Goal: Task Accomplishment & Management: Use online tool/utility

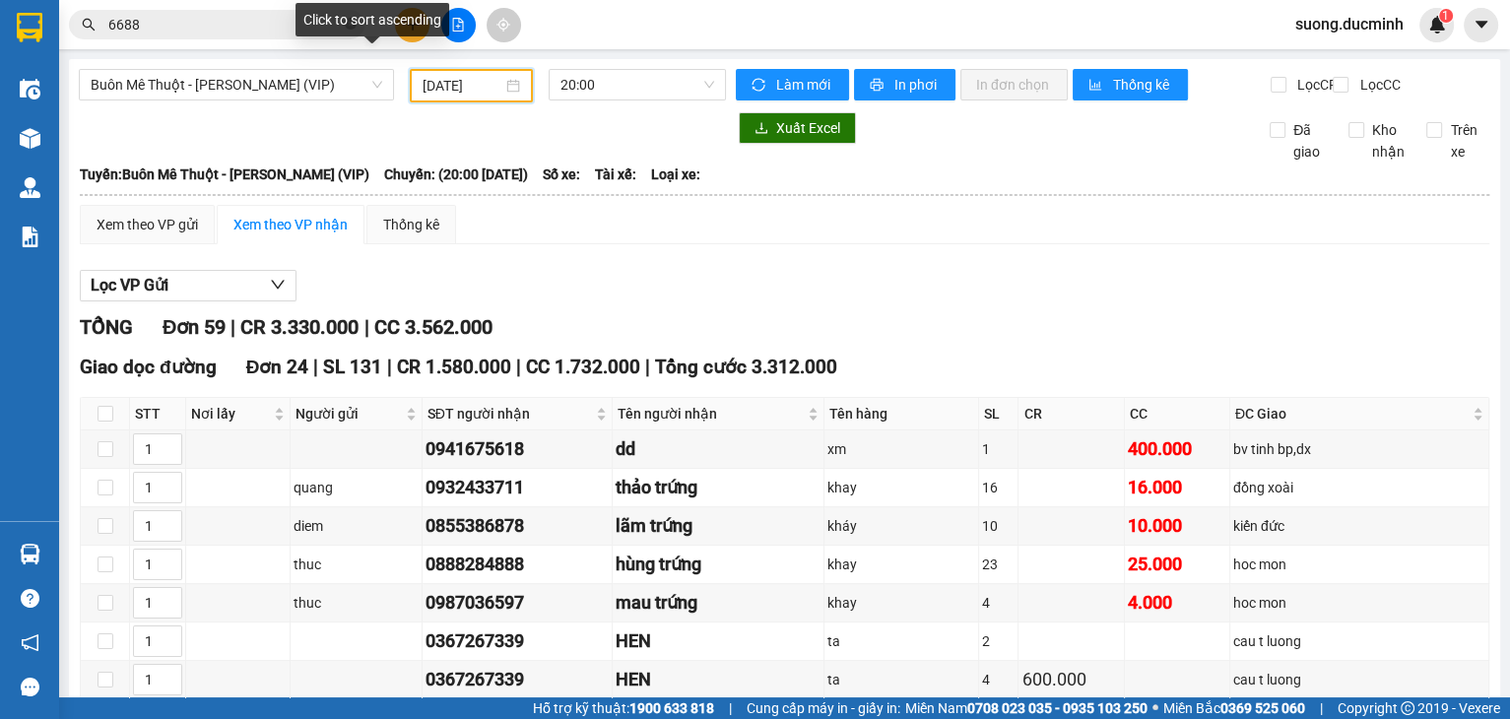
scroll to position [1419, 0]
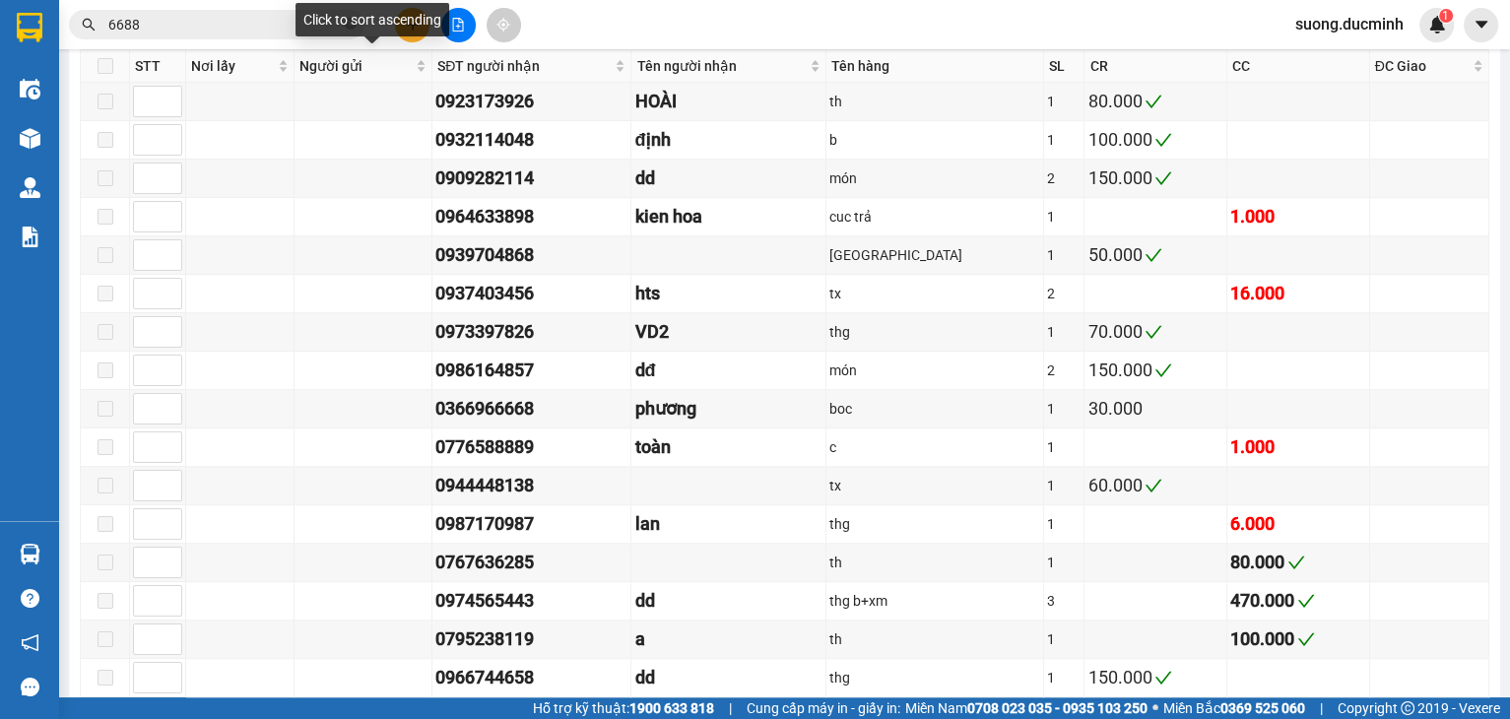
click at [418, 32] on div "Click to sort ascending" at bounding box center [373, 19] width 154 height 33
click at [411, 35] on div "Click to sort descending" at bounding box center [372, 19] width 161 height 33
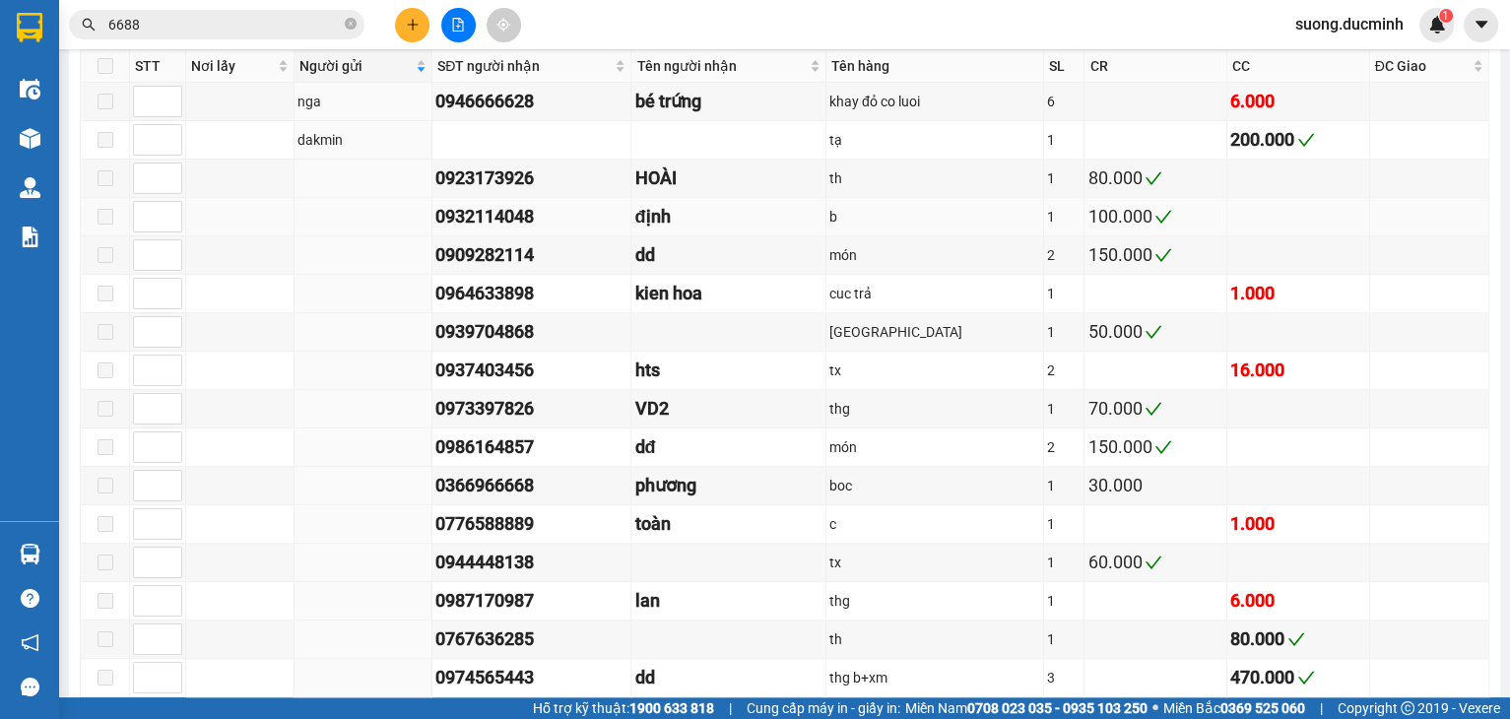
click at [211, 223] on td at bounding box center [240, 217] width 108 height 38
click at [407, 36] on div "Click to cancel sorting" at bounding box center [372, 26] width 149 height 47
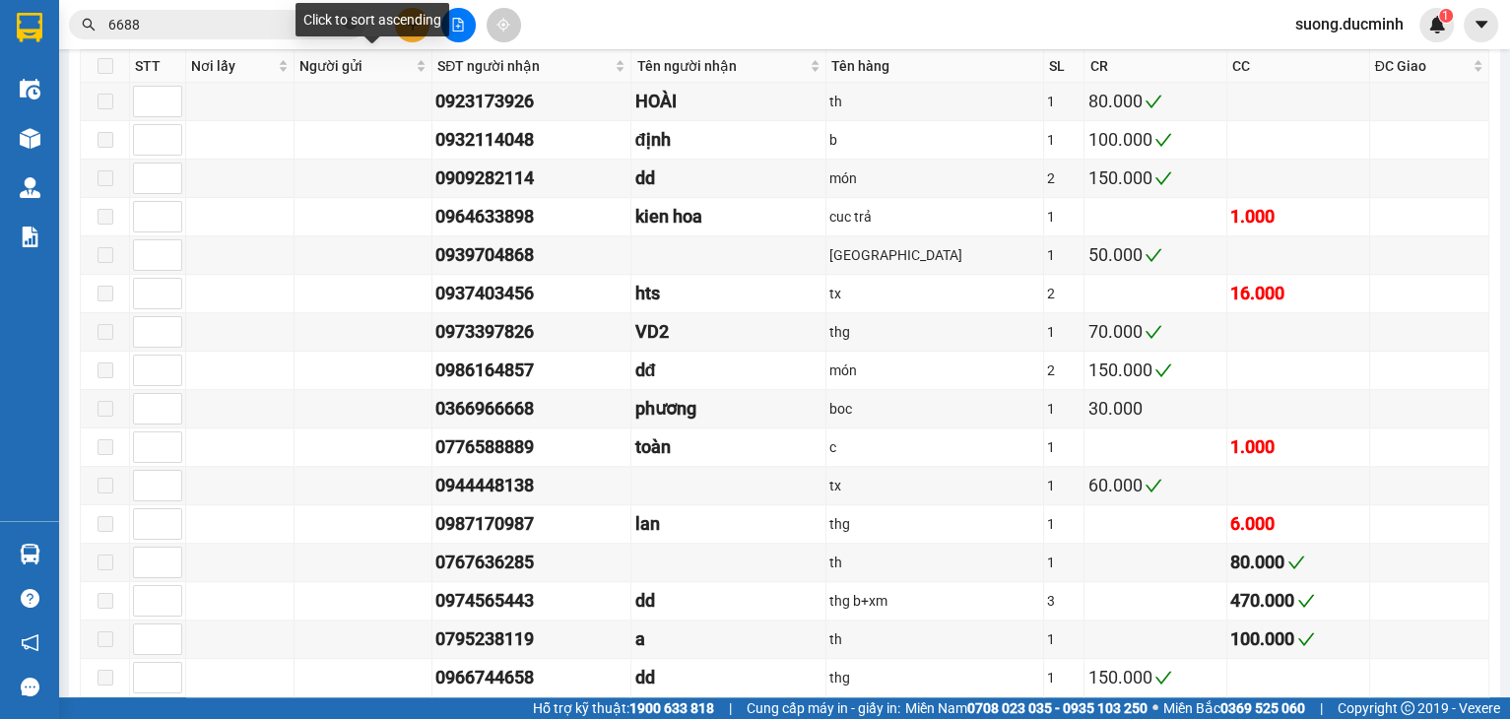
click at [407, 36] on div "Click to sort ascending" at bounding box center [373, 26] width 154 height 47
click at [552, 25] on div "Kết quả tìm kiếm ( 40 ) Bộ lọc Mã ĐH Trạng thái Món hàng Thu hộ Tổng cước Chưa …" at bounding box center [755, 24] width 1510 height 49
click at [409, 27] on icon "plus" at bounding box center [413, 25] width 14 height 14
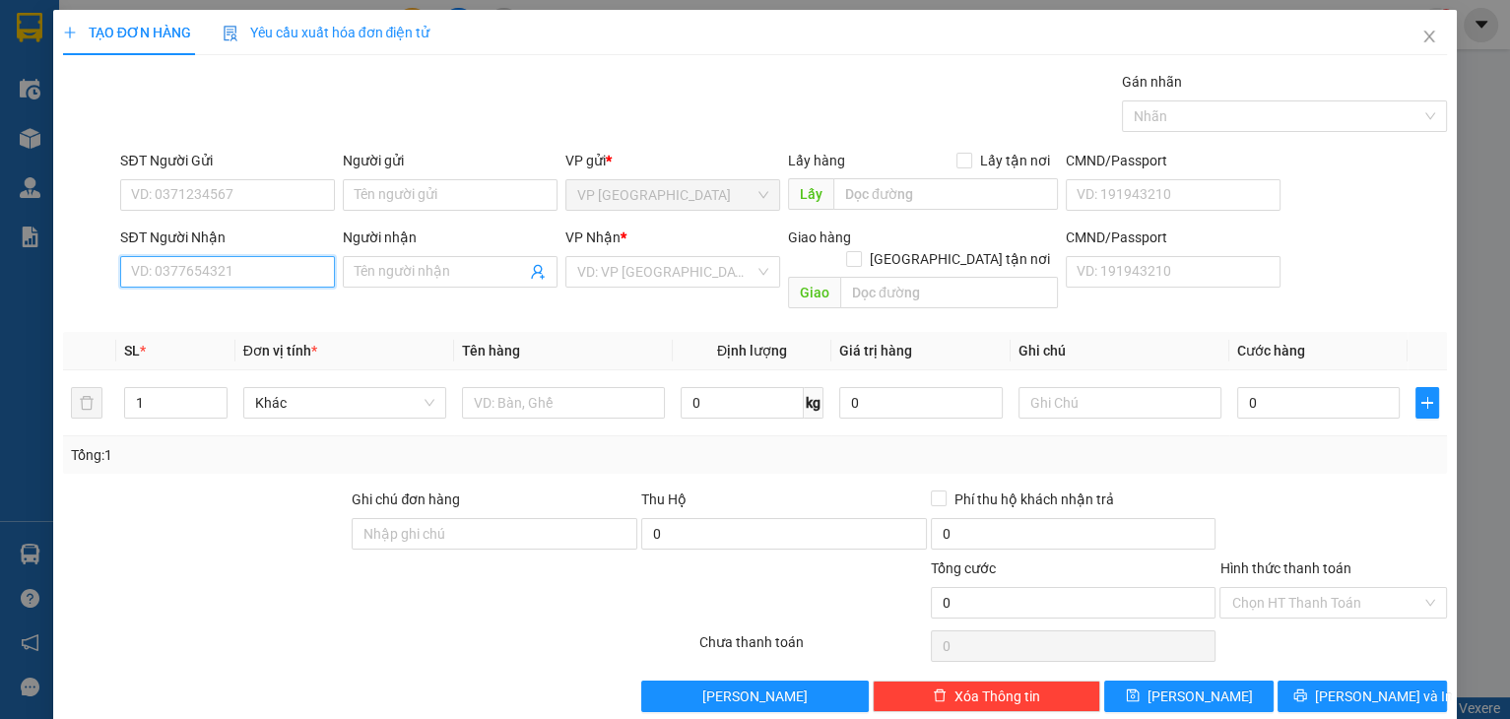
click at [254, 266] on input "SĐT Người Nhận" at bounding box center [227, 272] width 215 height 32
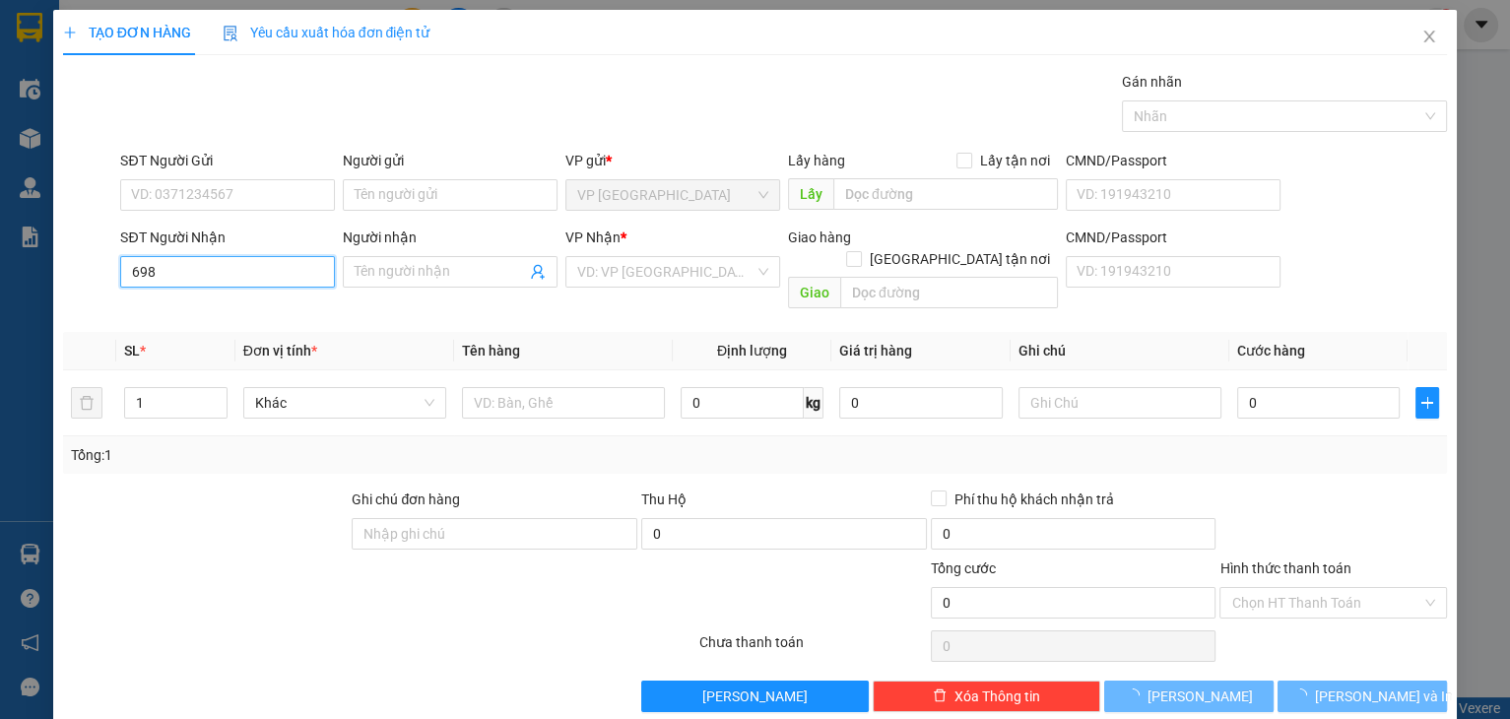
click at [254, 266] on input "698" at bounding box center [227, 272] width 215 height 32
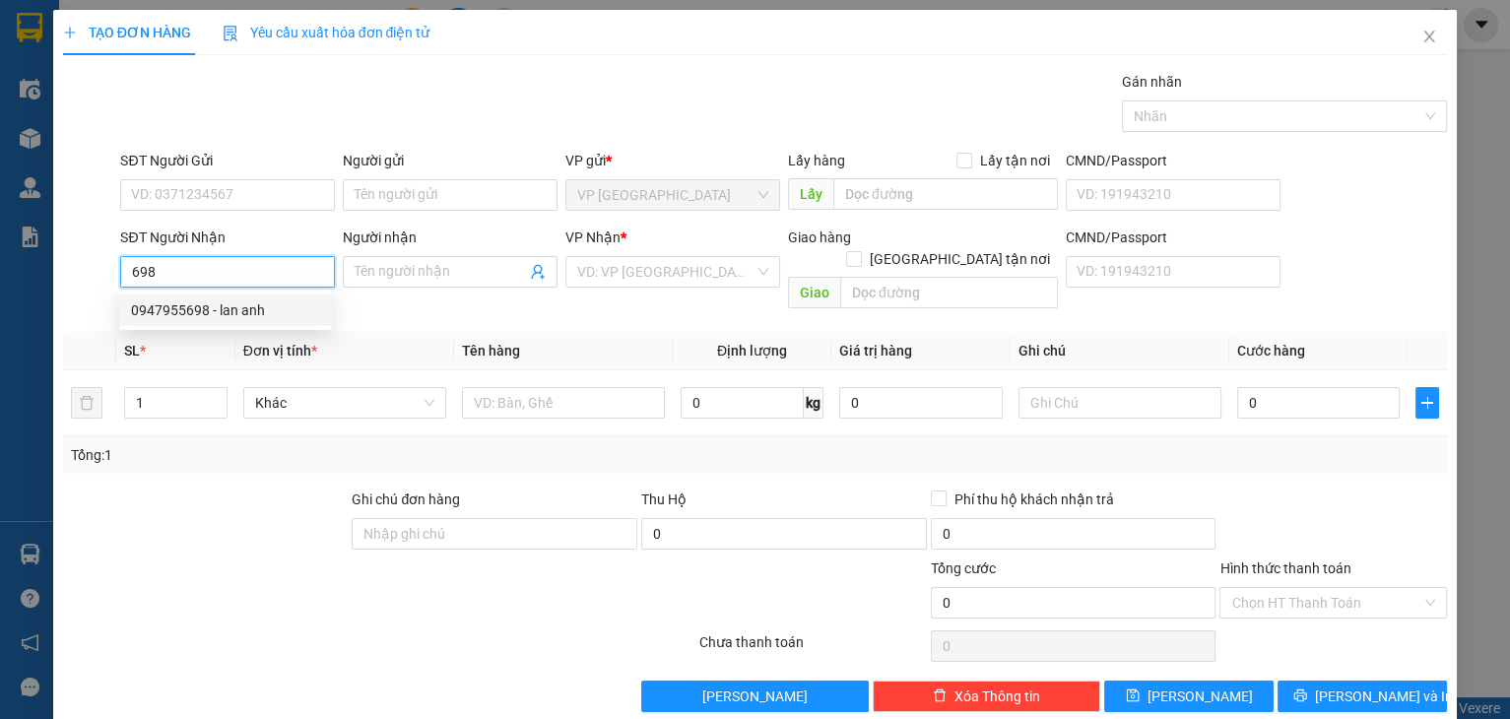
click at [195, 318] on div "0947955698 - lan anh" at bounding box center [225, 310] width 189 height 22
type input "0947955698"
type input "lan anh"
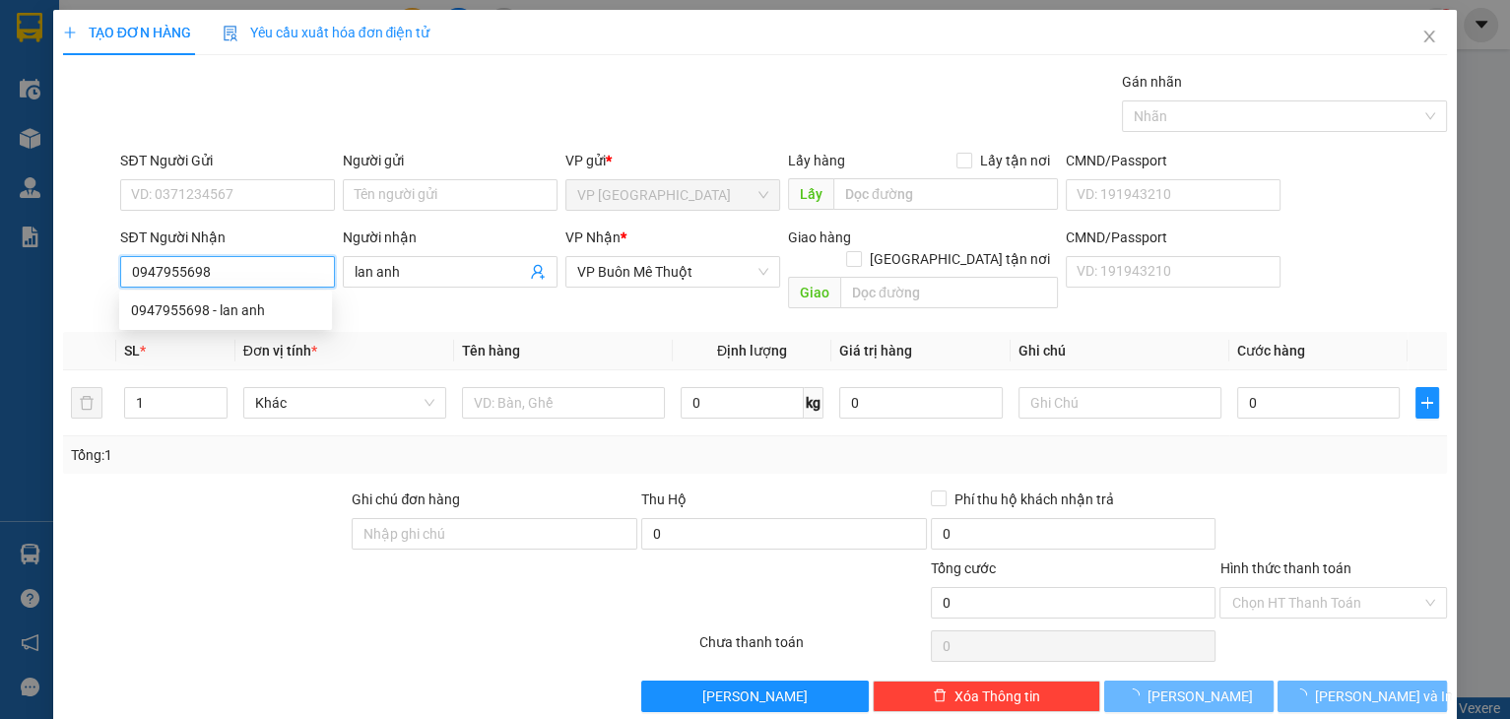
type input "60.000"
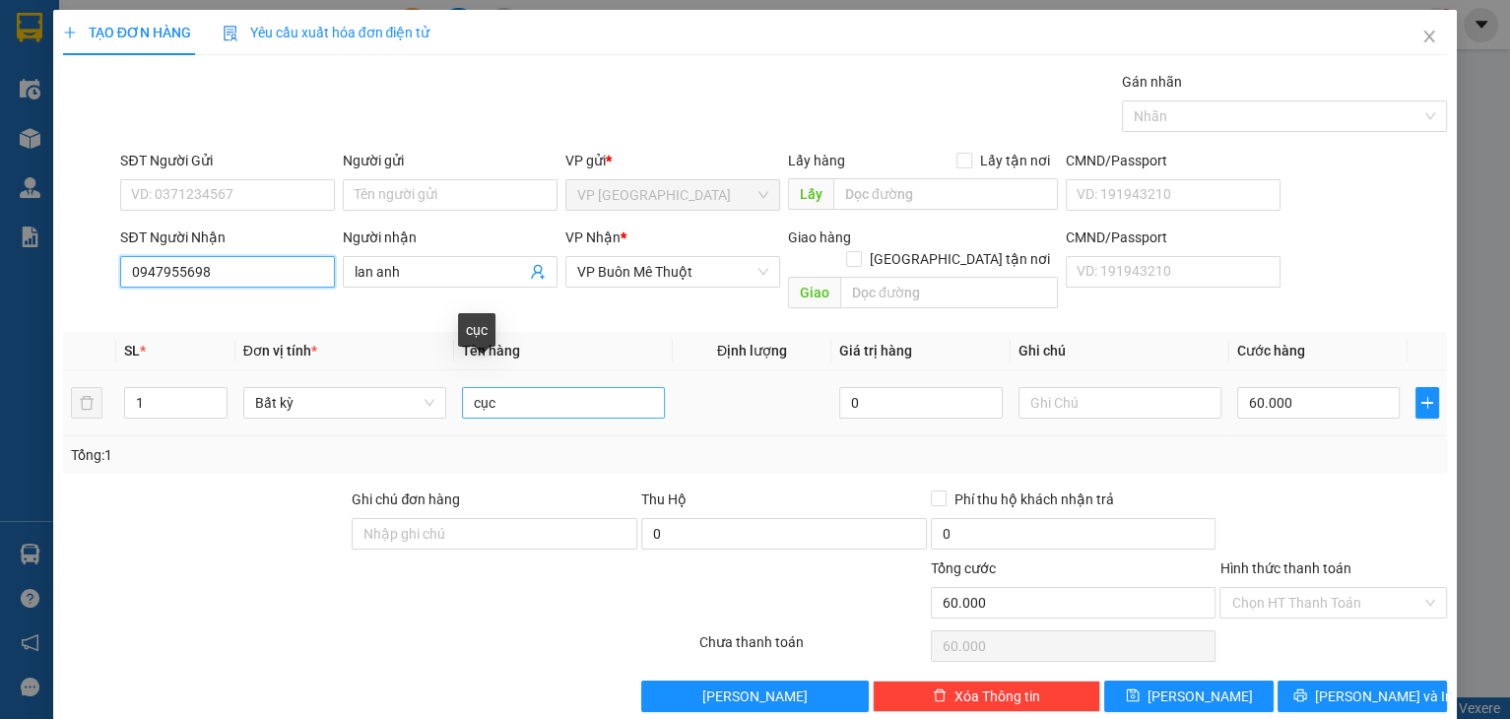
type input "0947955698"
drag, startPoint x: 517, startPoint y: 390, endPoint x: 442, endPoint y: 397, distance: 75.2
click at [442, 397] on tr "1 Bất kỳ cục 0 60.000" at bounding box center [755, 403] width 1385 height 66
type input "bao"
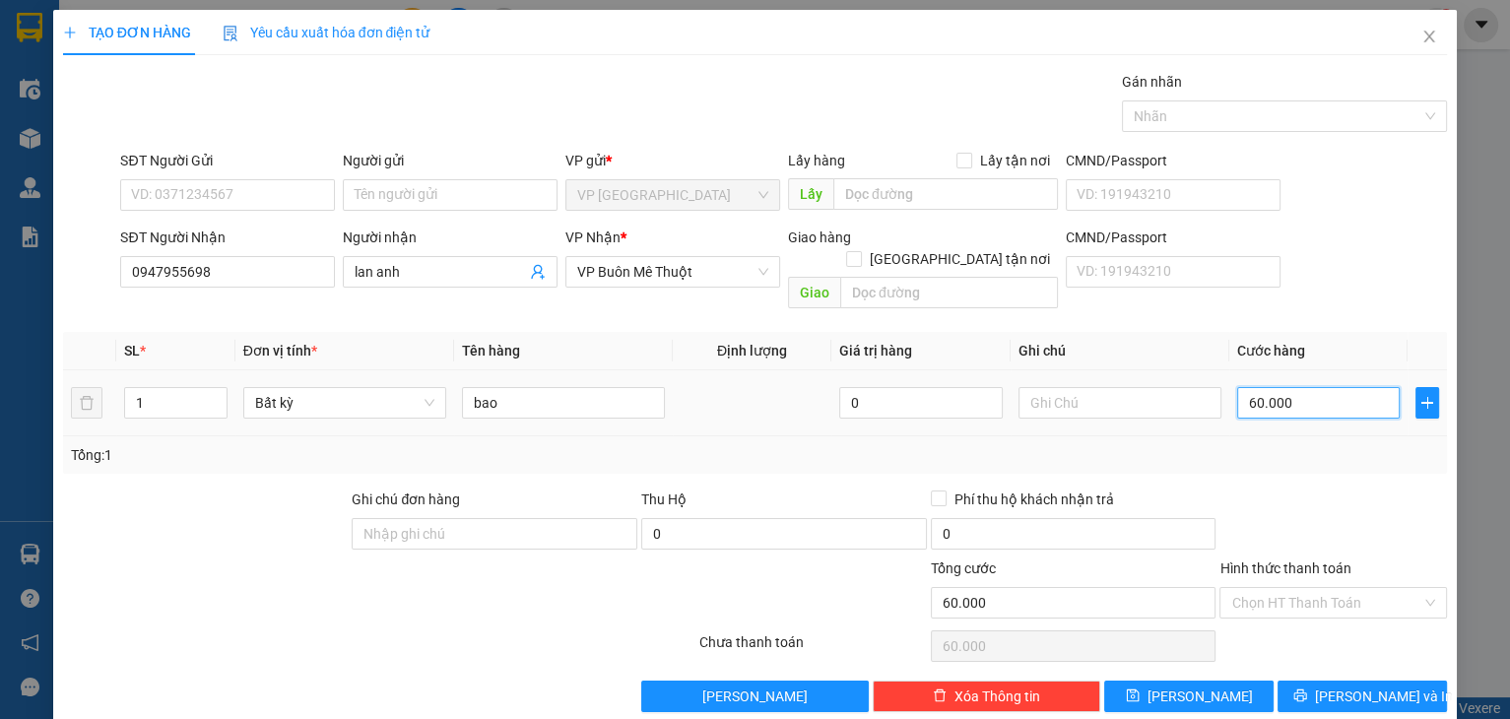
click at [1308, 387] on input "60.000" at bounding box center [1319, 403] width 164 height 32
type input "1"
type input "12"
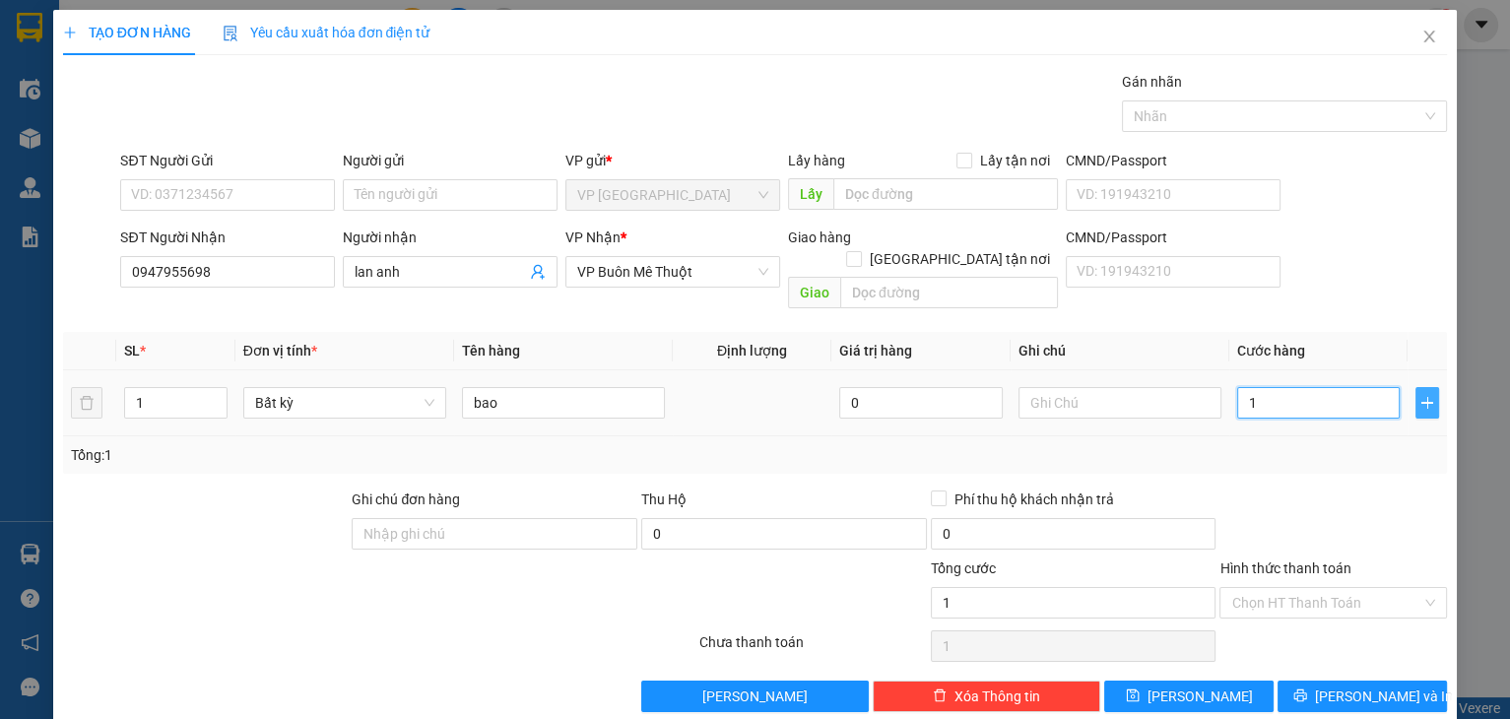
type input "12"
type input "120"
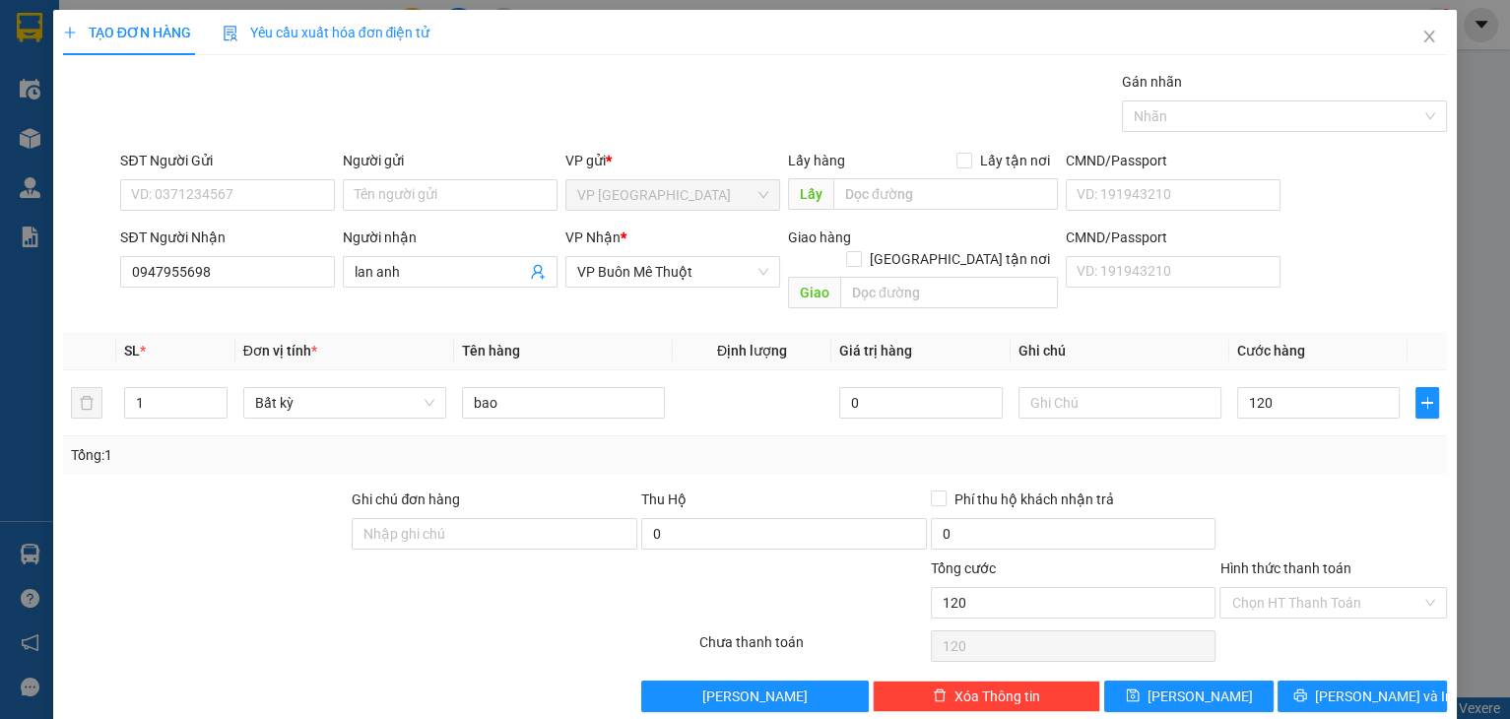
type input "120.000"
click at [1348, 558] on div "Hình thức thanh toán" at bounding box center [1334, 573] width 228 height 30
click at [1336, 686] on span "[PERSON_NAME] và In" at bounding box center [1384, 697] width 138 height 22
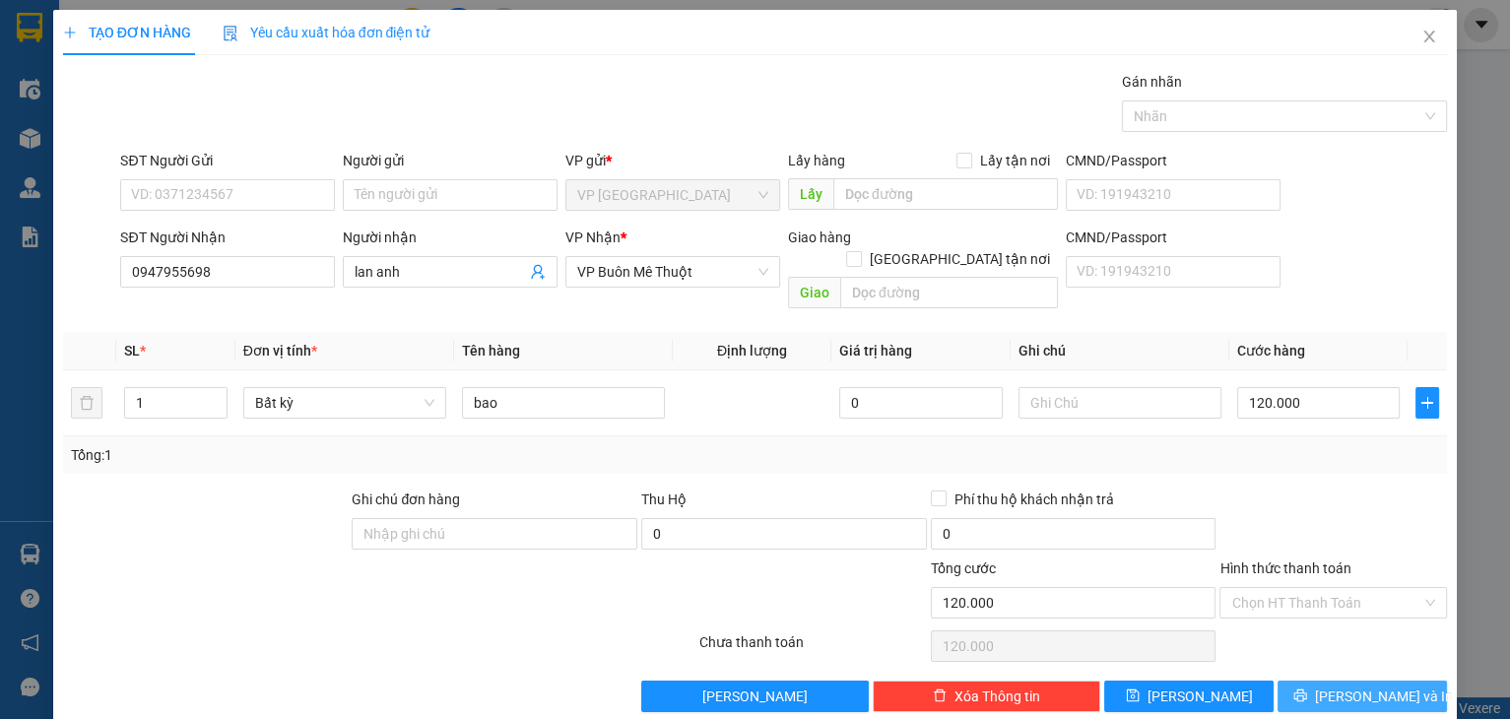
click at [1336, 686] on span "[PERSON_NAME] và In" at bounding box center [1384, 697] width 138 height 22
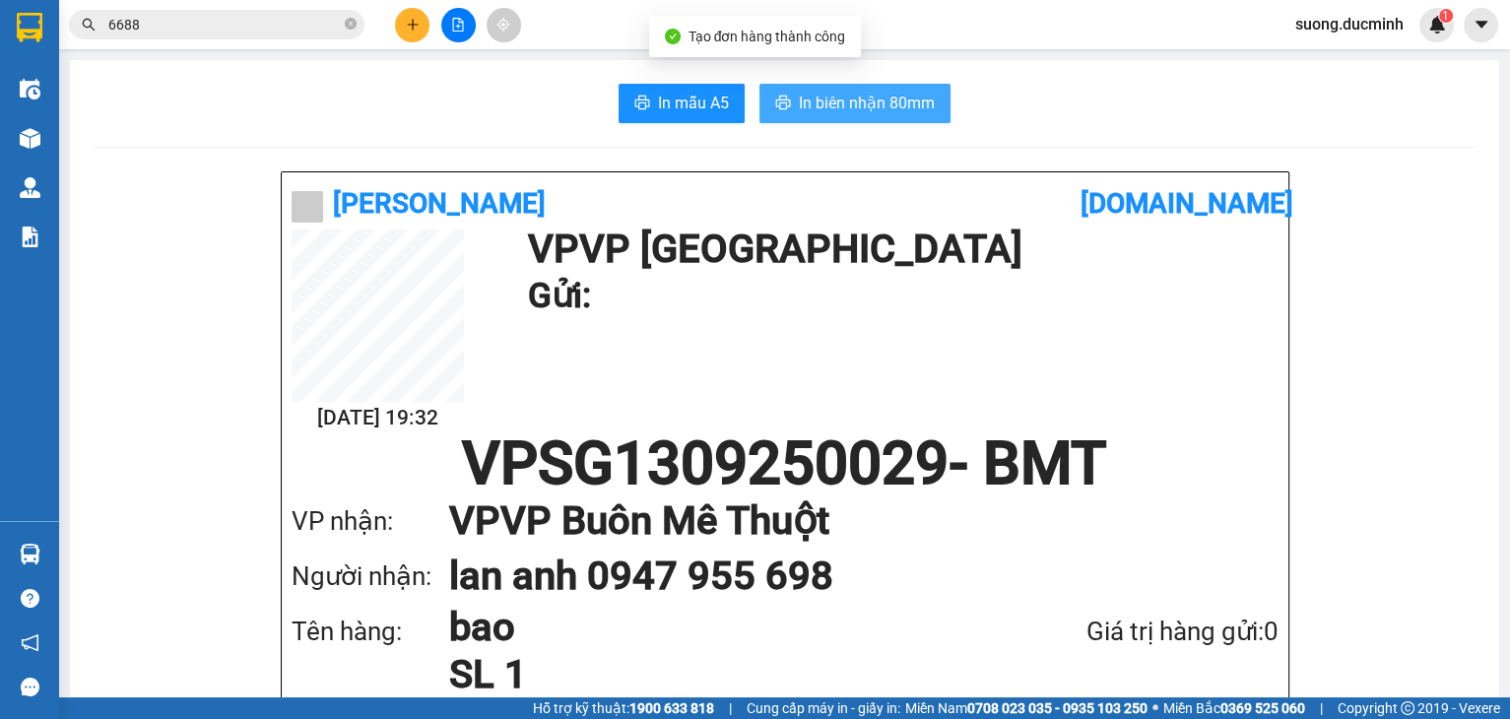
click at [863, 101] on span "In biên nhận 80mm" at bounding box center [867, 103] width 136 height 25
click at [409, 32] on button at bounding box center [412, 25] width 34 height 34
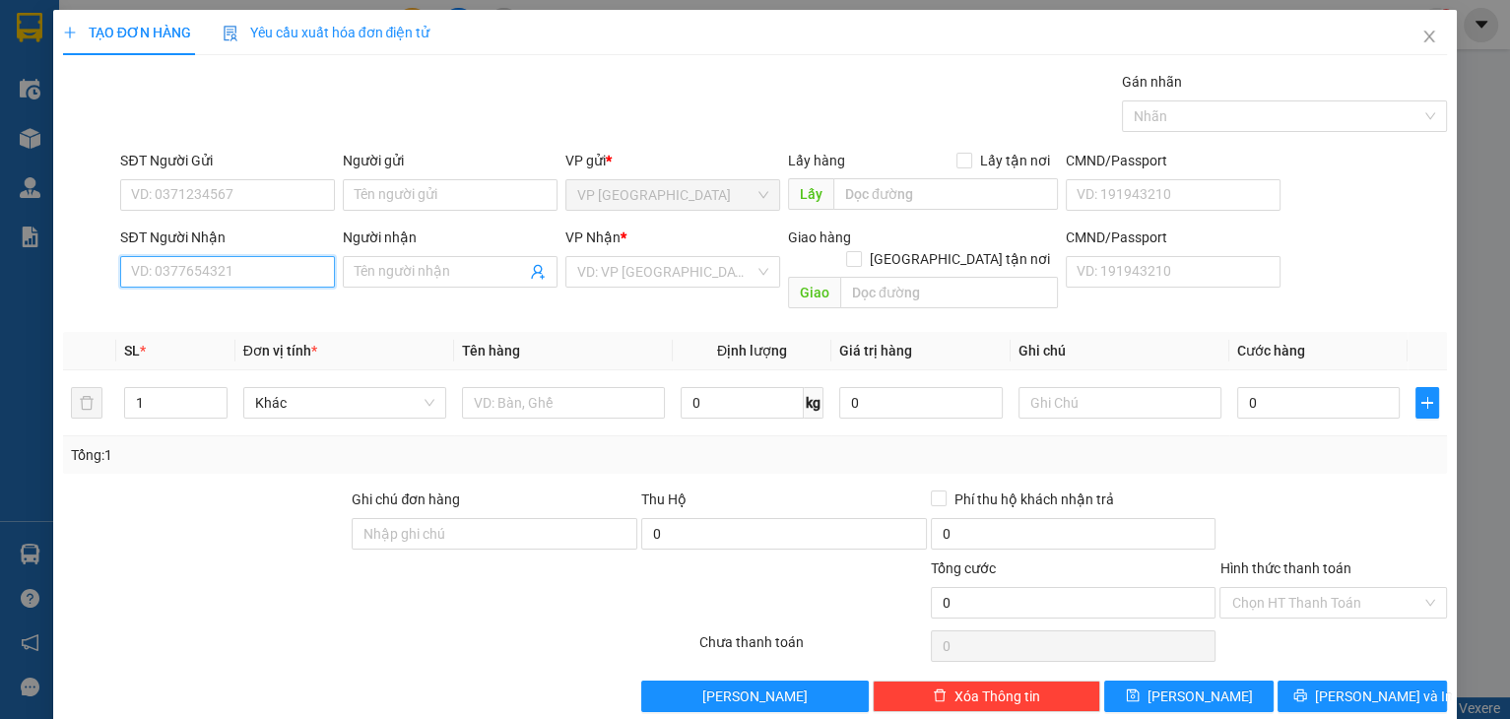
click at [201, 264] on input "SĐT Người Nhận" at bounding box center [227, 272] width 215 height 32
click at [178, 307] on div "0964637817 - tan" at bounding box center [225, 310] width 189 height 22
type input "0964637817"
type input "tan"
type input "cumnga"
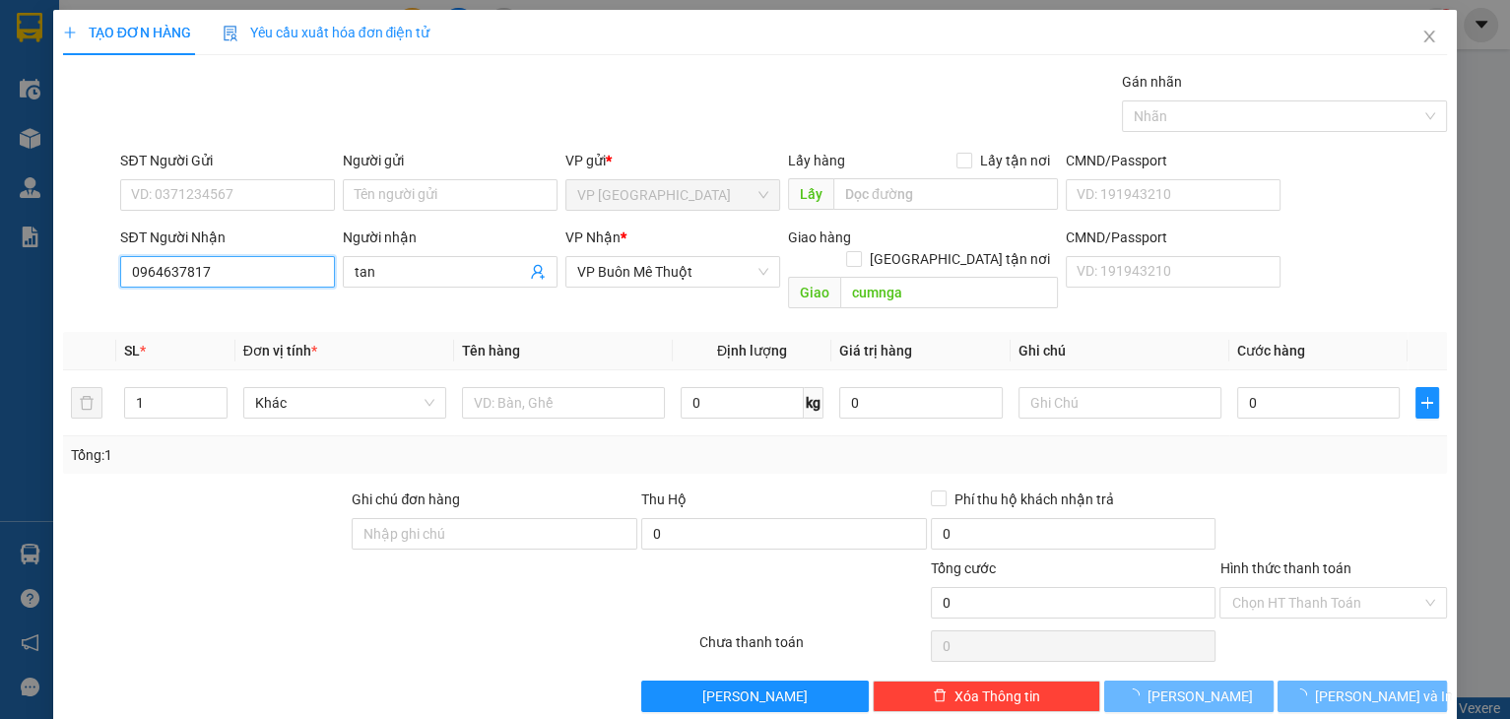
type input "1.050.000"
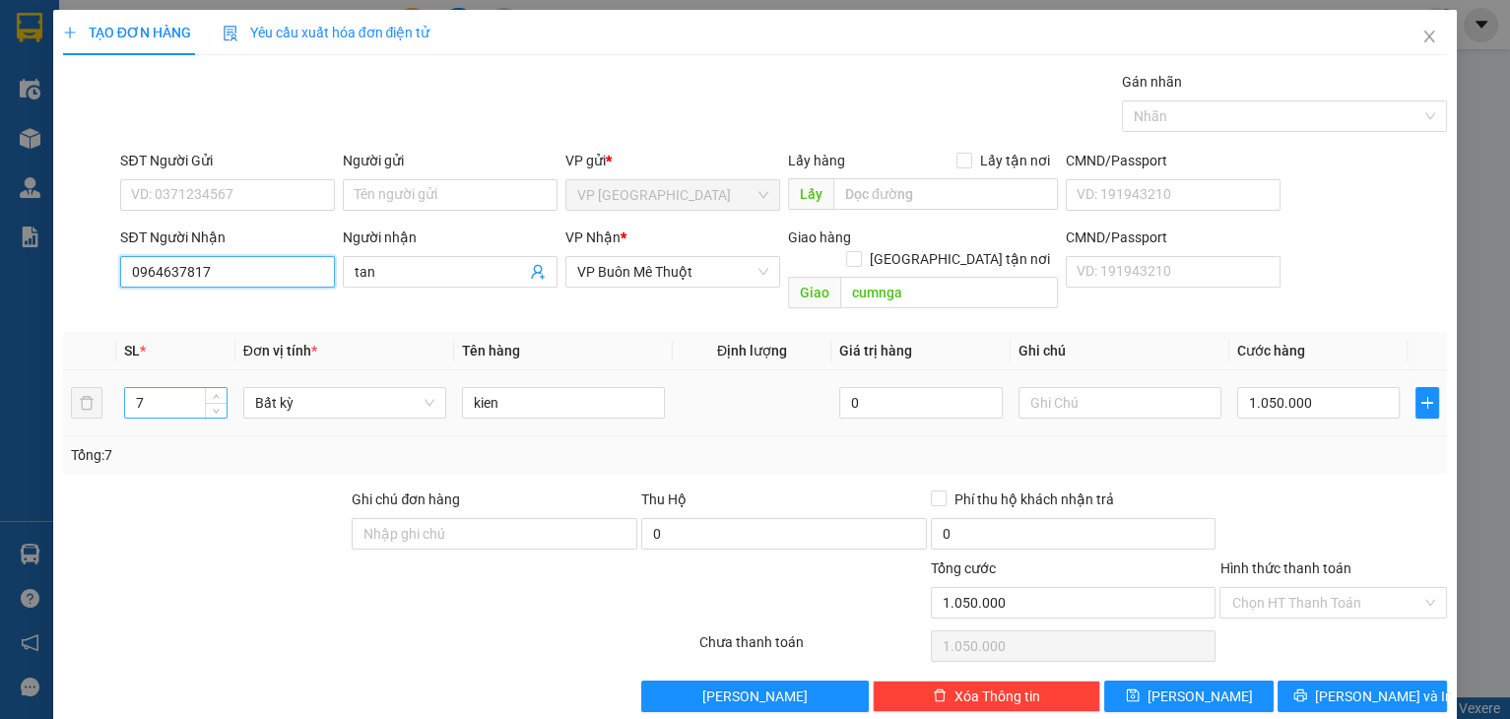
type input "0964637817"
drag, startPoint x: 151, startPoint y: 380, endPoint x: 108, endPoint y: 385, distance: 42.6
click at [108, 385] on tr "7 Bất kỳ kien 0 1.050.000" at bounding box center [755, 403] width 1385 height 66
type input "5"
click at [1300, 387] on input "1.050.000" at bounding box center [1319, 403] width 164 height 32
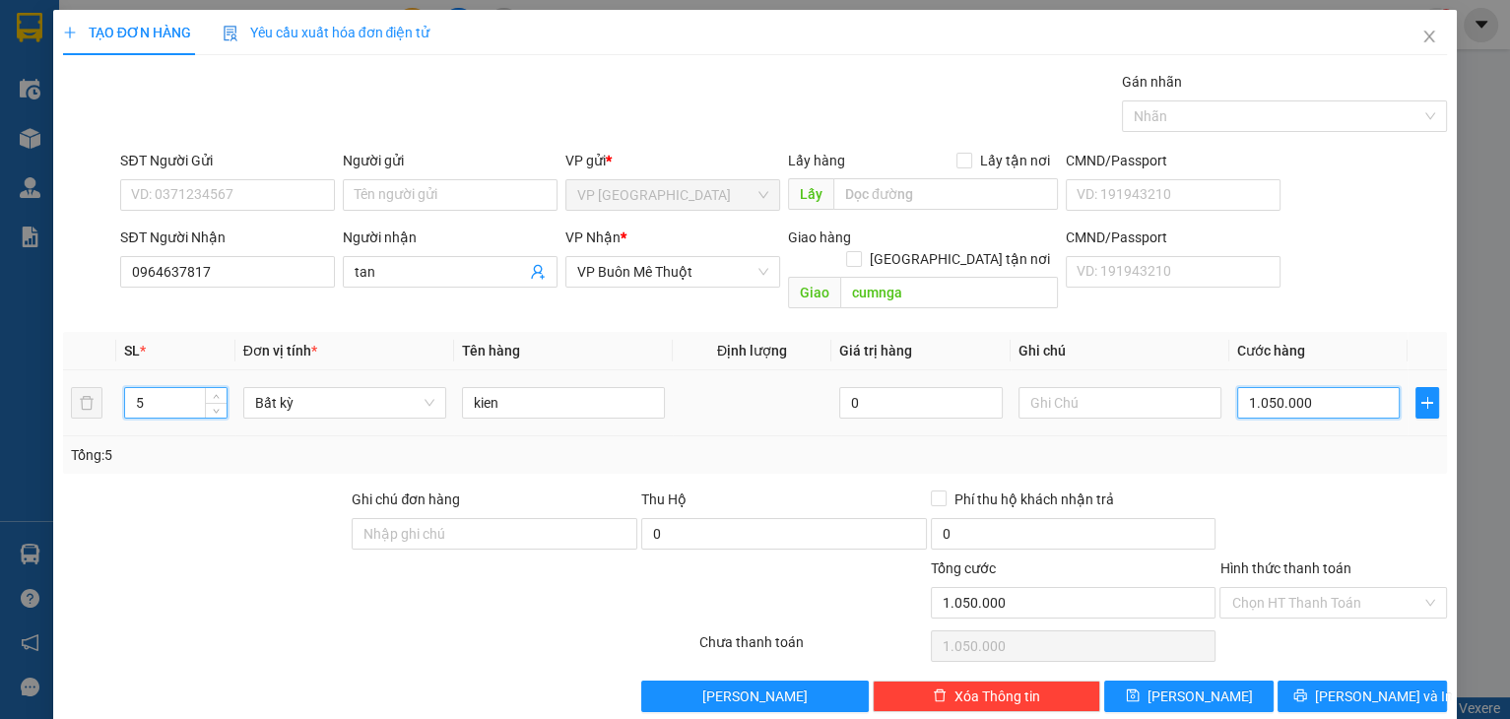
type input "0"
type input "7"
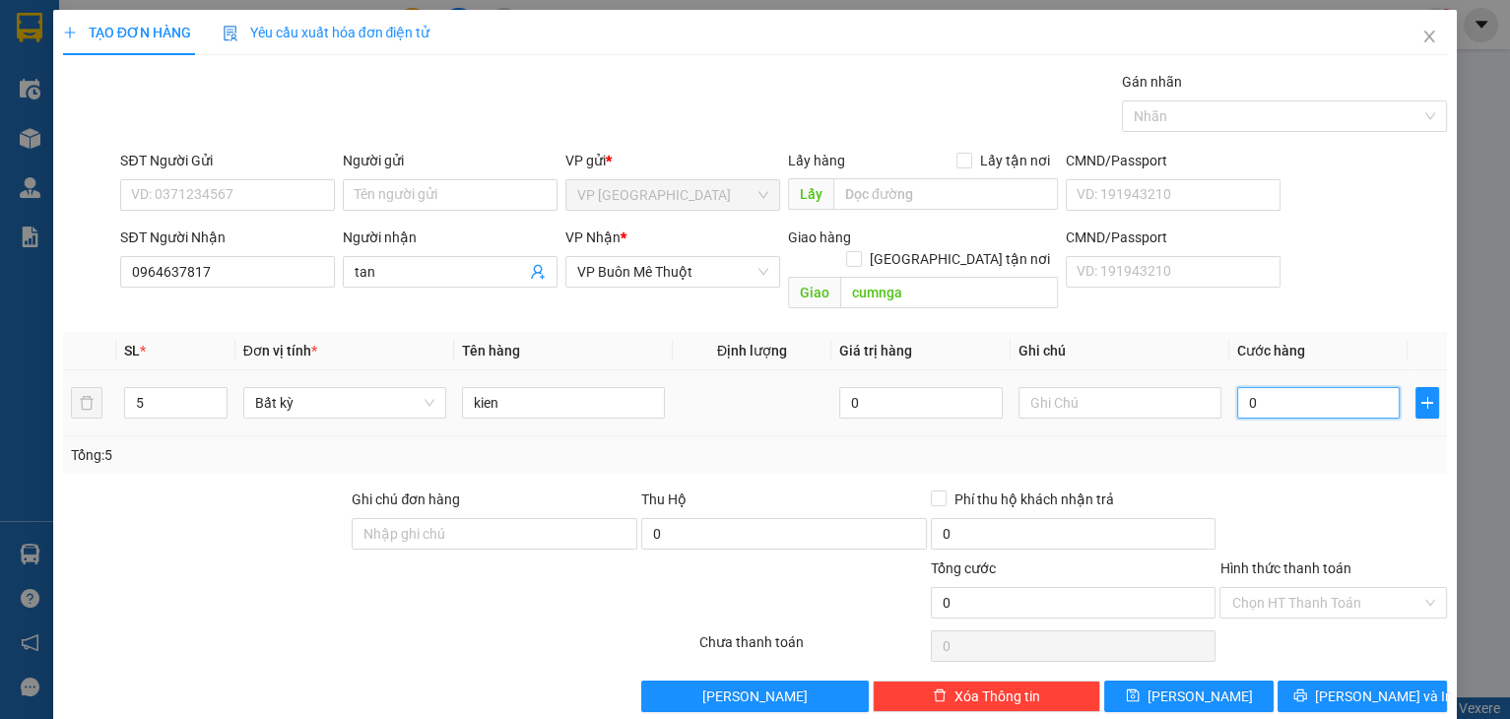
type input "07"
type input "75"
type input "075"
type input "750"
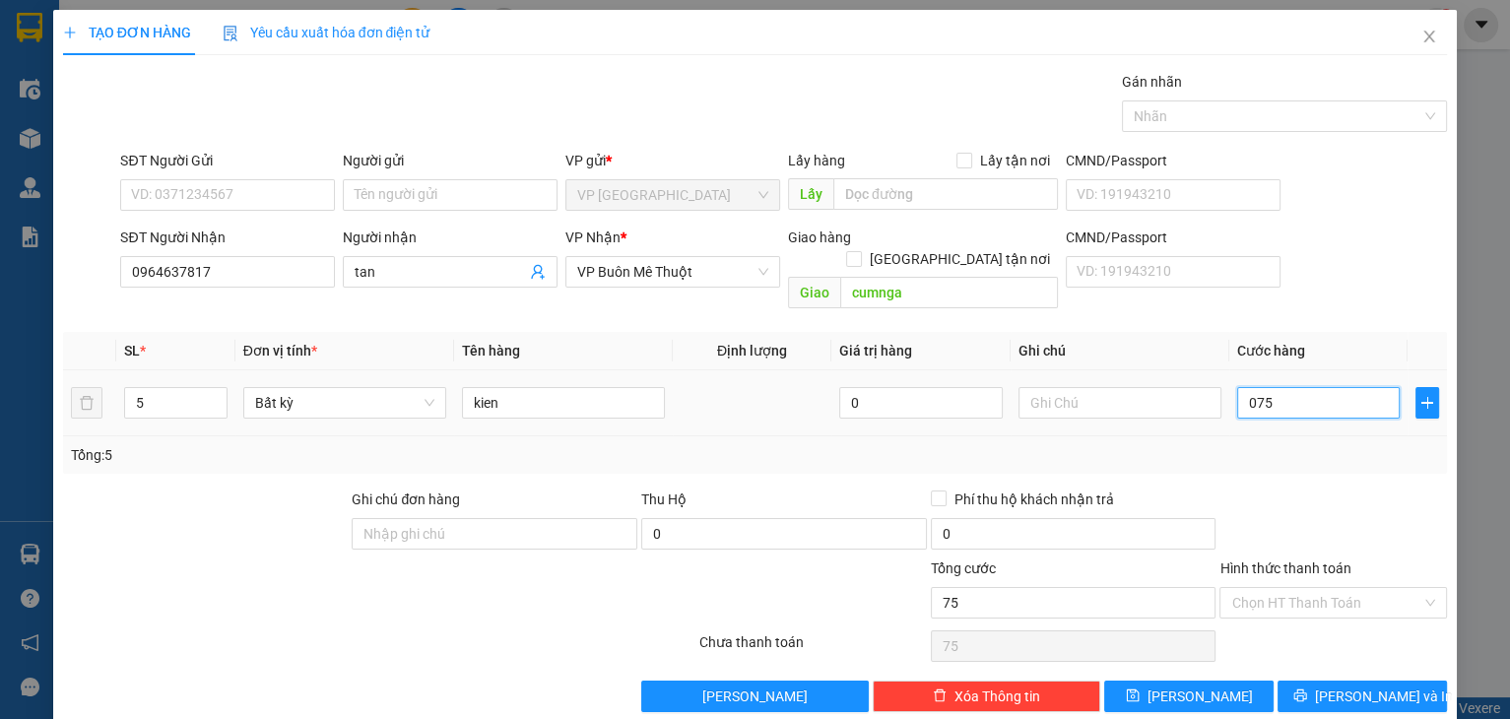
type input "750"
type input "0.750"
type input "750.000"
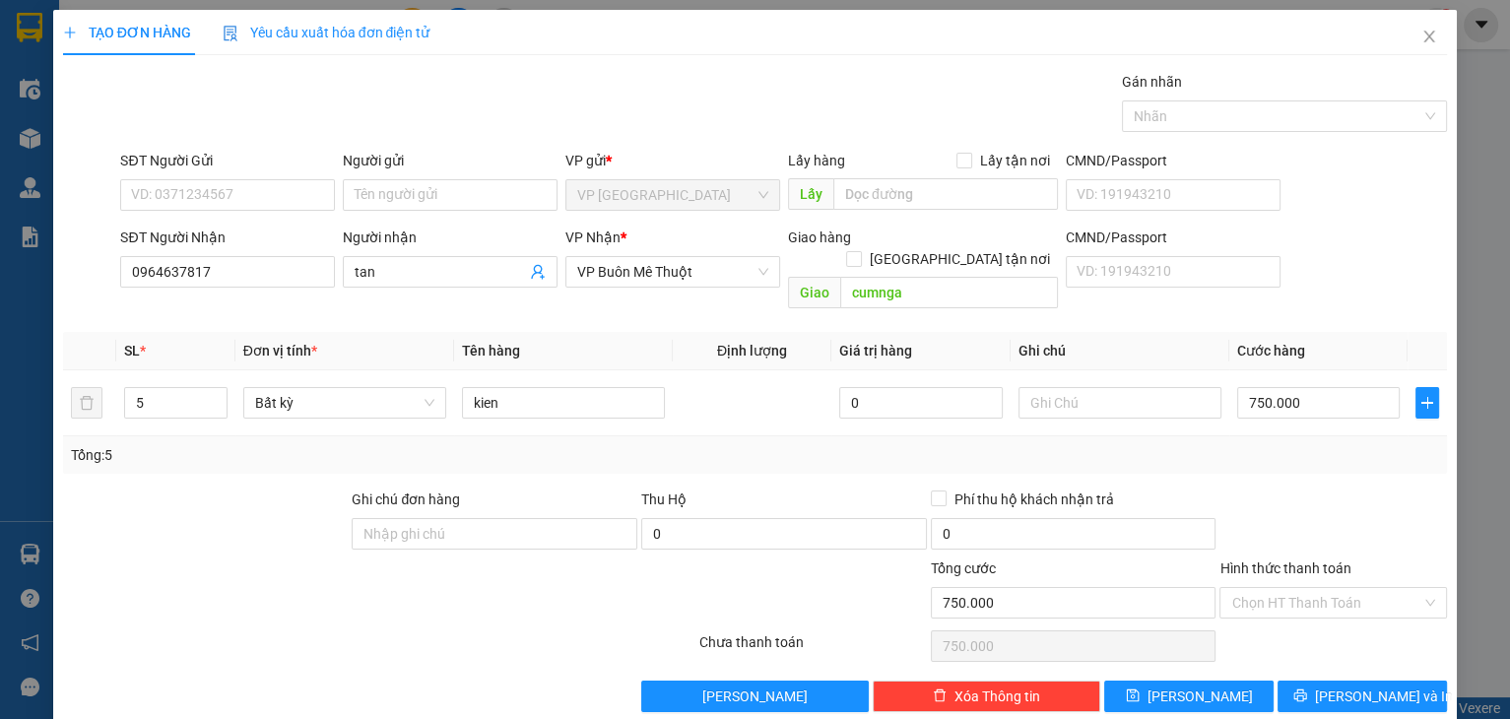
click at [1293, 506] on div at bounding box center [1333, 523] width 231 height 69
click at [1179, 689] on button "[PERSON_NAME]" at bounding box center [1188, 697] width 169 height 32
type input "0"
click at [1422, 43] on icon "close" at bounding box center [1430, 37] width 16 height 16
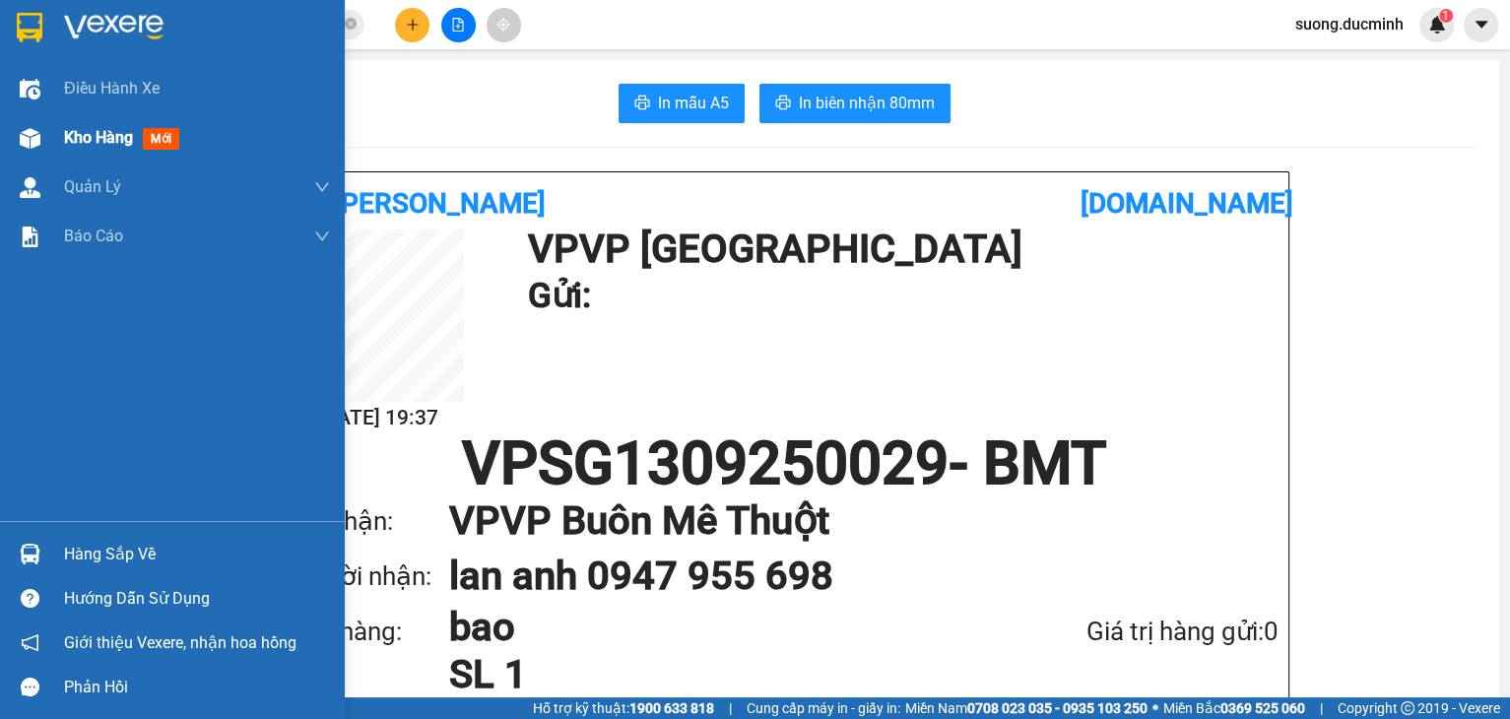
click at [73, 130] on span "Kho hàng" at bounding box center [98, 137] width 69 height 19
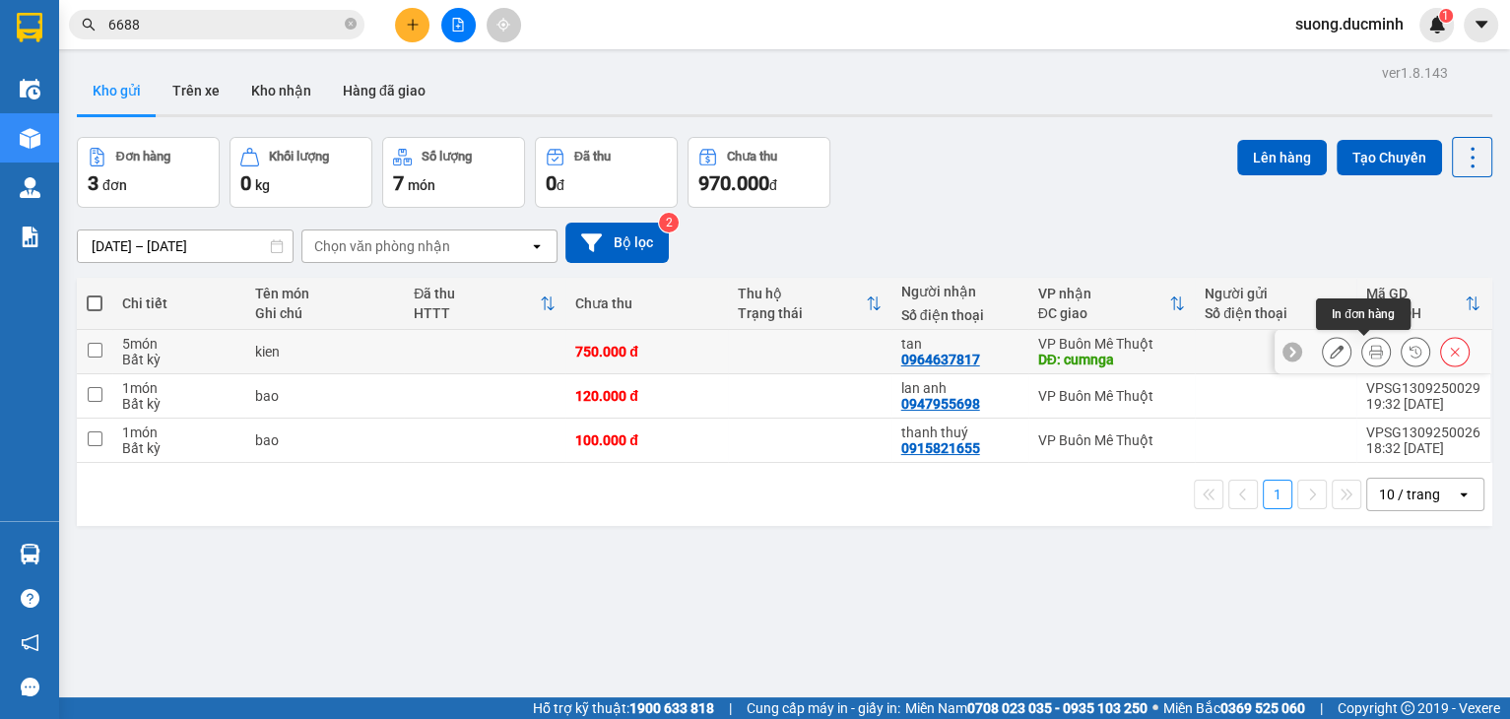
click at [1370, 356] on icon at bounding box center [1376, 352] width 14 height 14
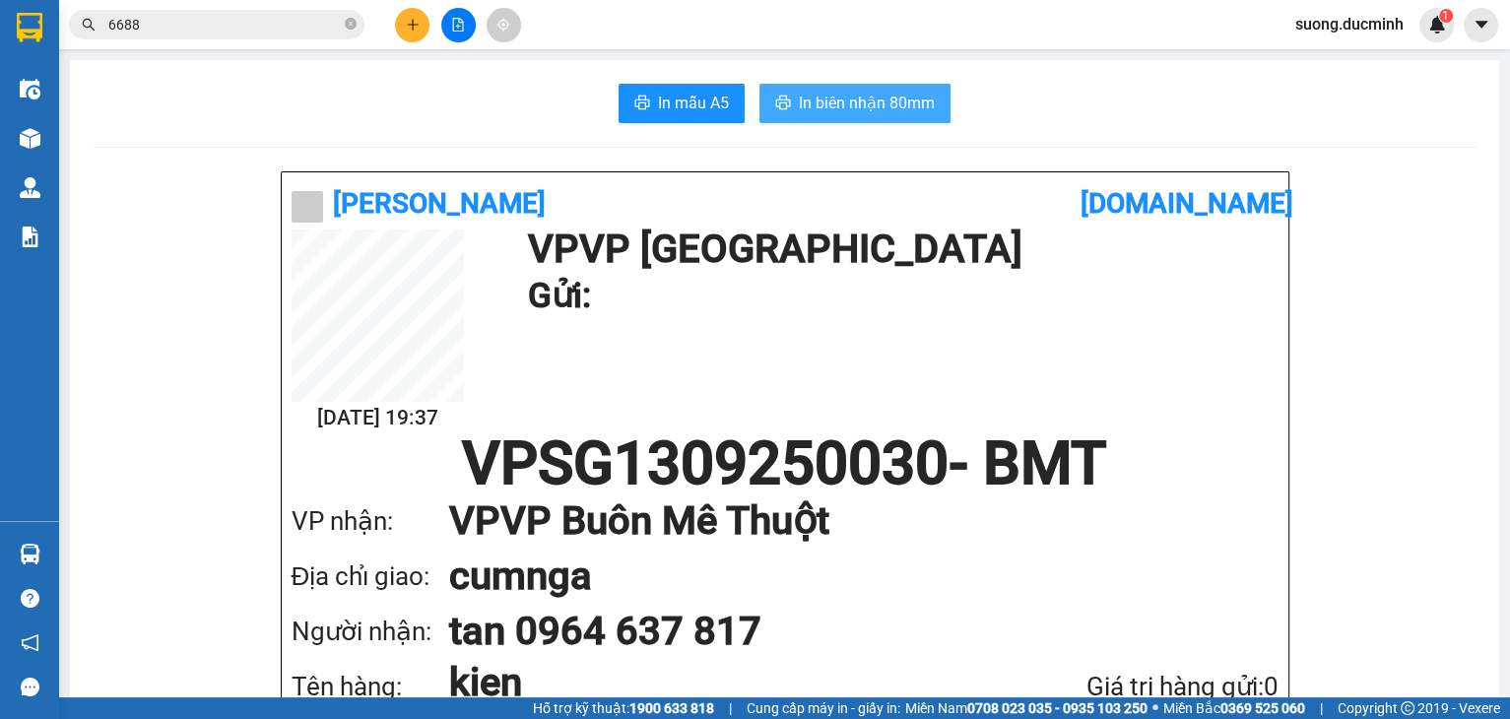
click at [861, 114] on span "In biên nhận 80mm" at bounding box center [867, 103] width 136 height 25
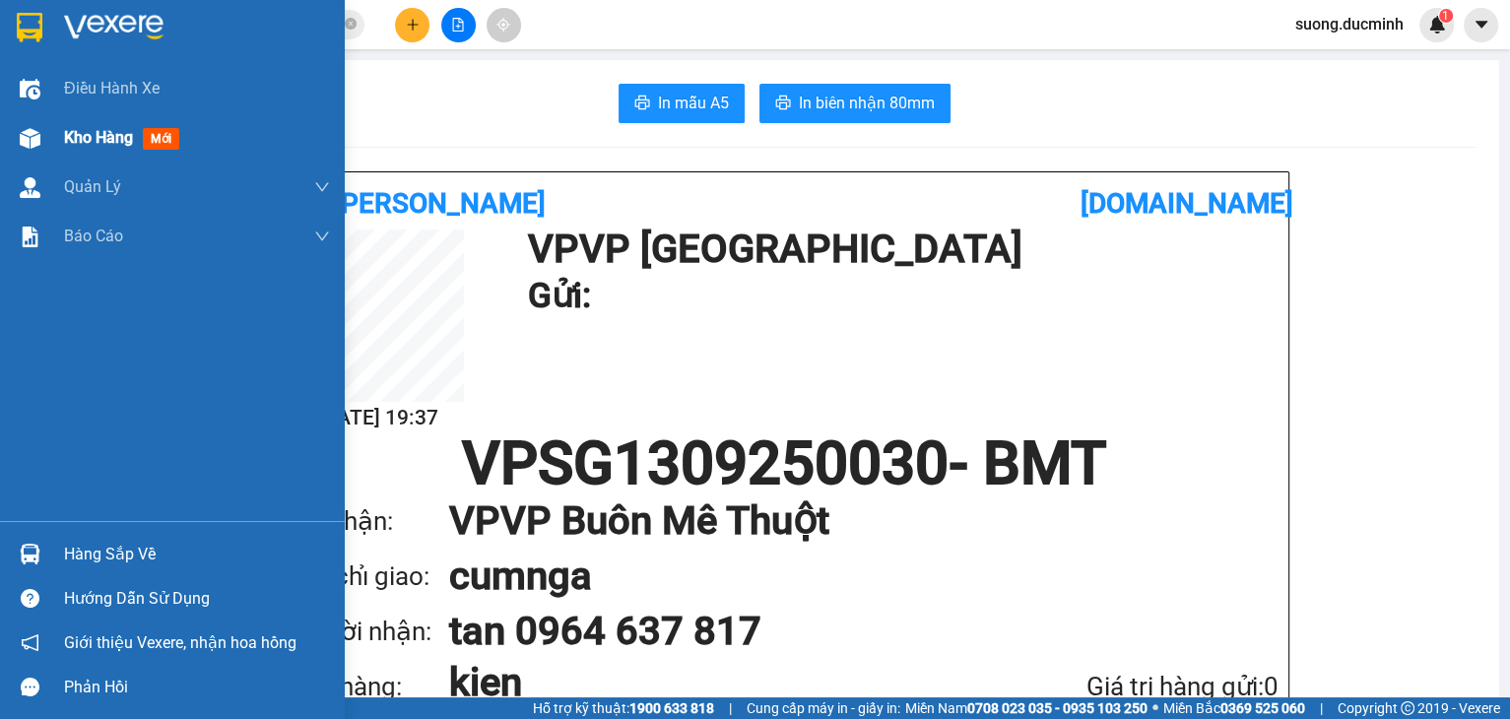
click at [110, 135] on span "Kho hàng" at bounding box center [98, 137] width 69 height 19
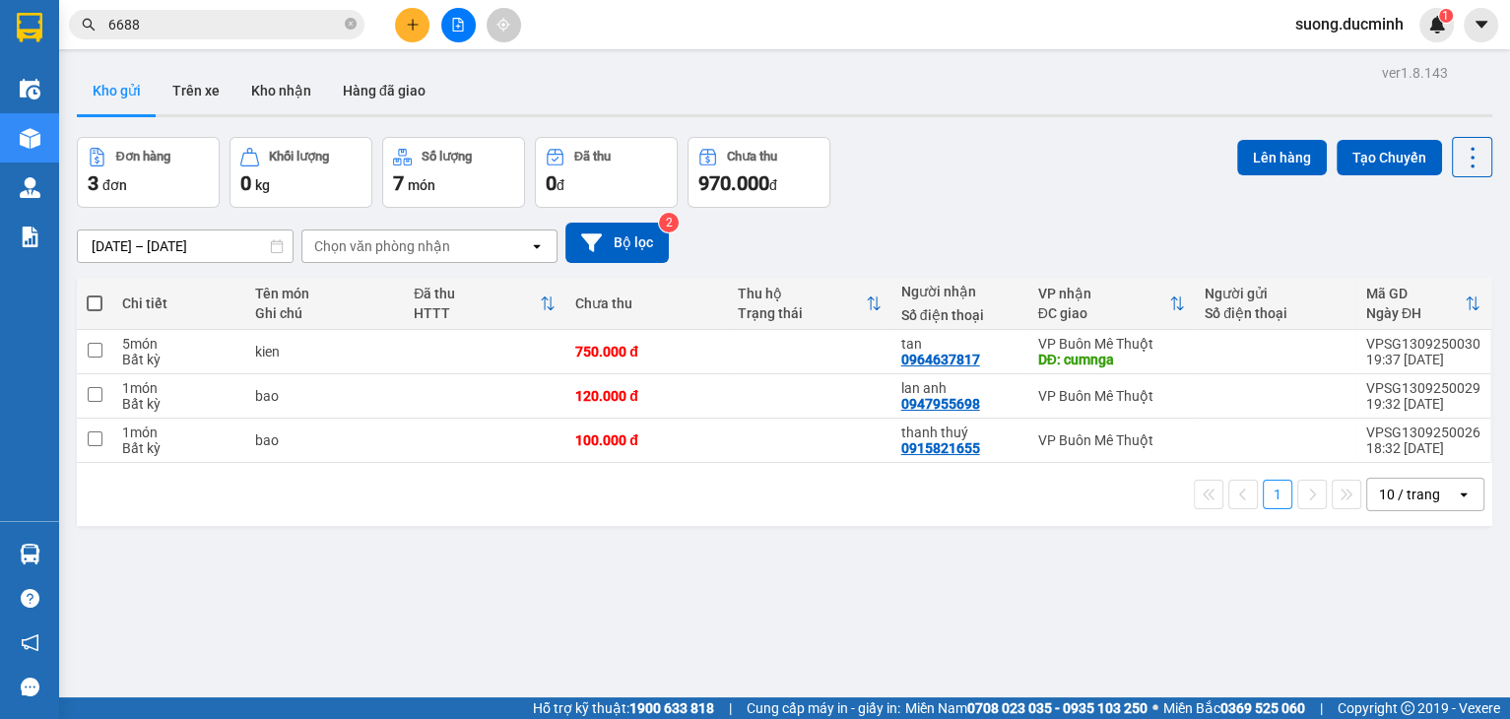
click at [95, 307] on span at bounding box center [95, 304] width 16 height 16
click at [95, 294] on input "checkbox" at bounding box center [95, 294] width 0 height 0
checkbox input "true"
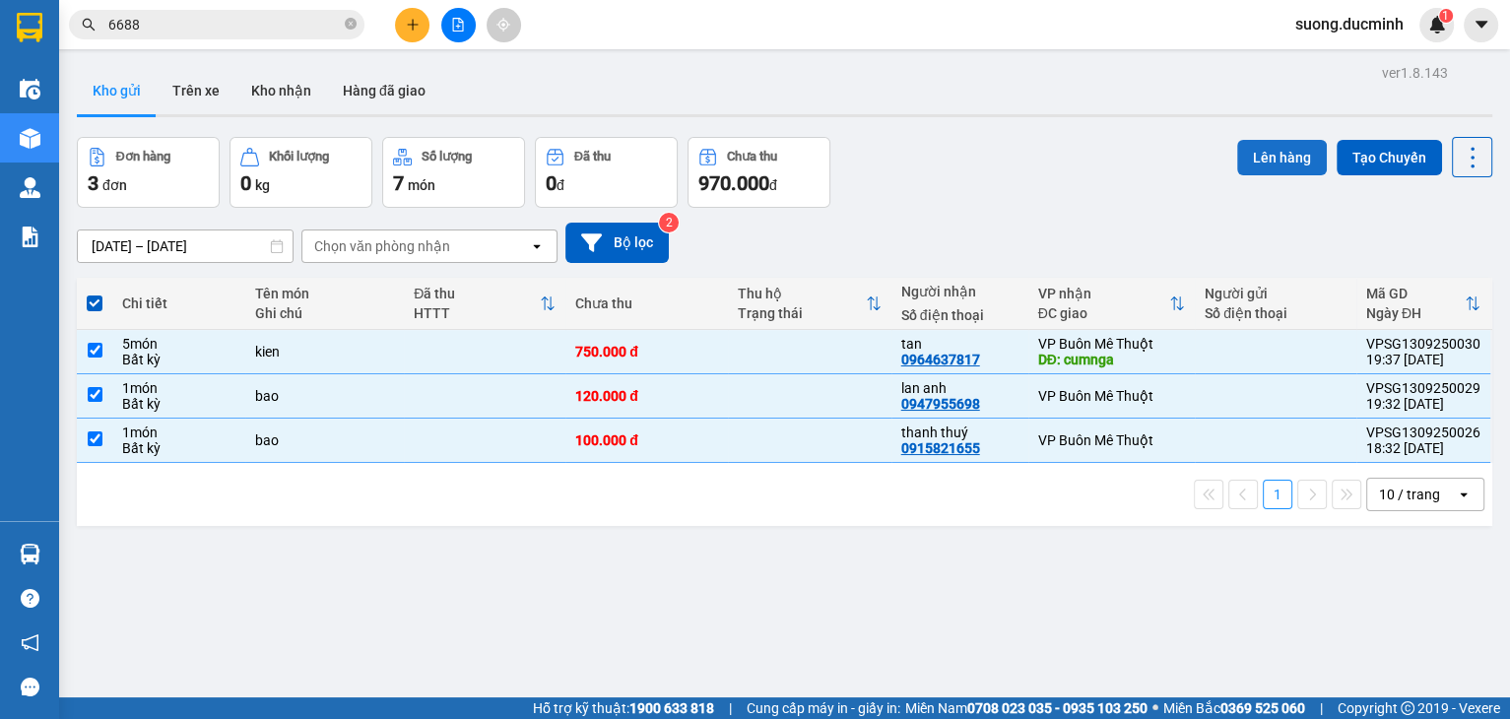
click at [1244, 161] on button "Lên hàng" at bounding box center [1282, 157] width 90 height 35
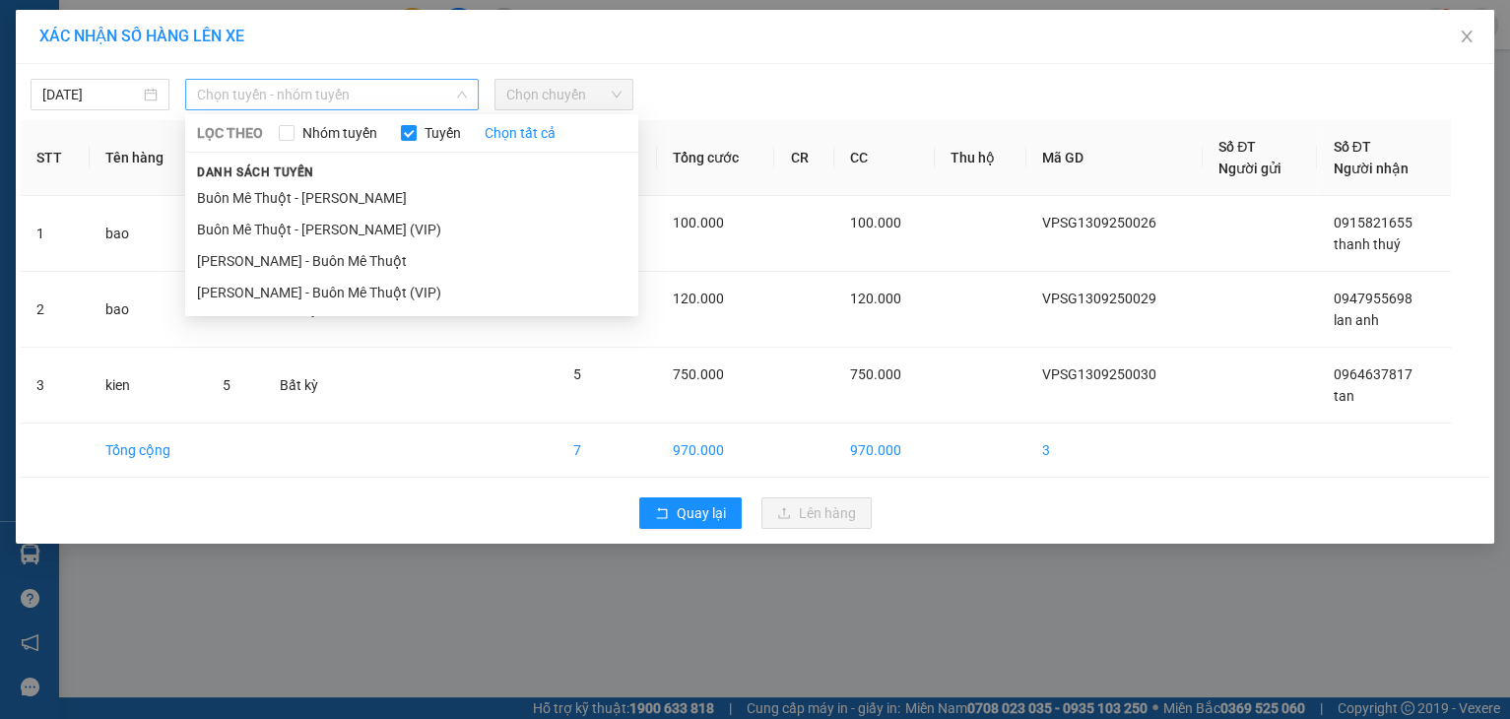
click at [272, 89] on span "Chọn tuyến - nhóm tuyến" at bounding box center [332, 95] width 270 height 30
click at [327, 260] on li "[PERSON_NAME] - Buôn Mê Thuột" at bounding box center [411, 261] width 453 height 32
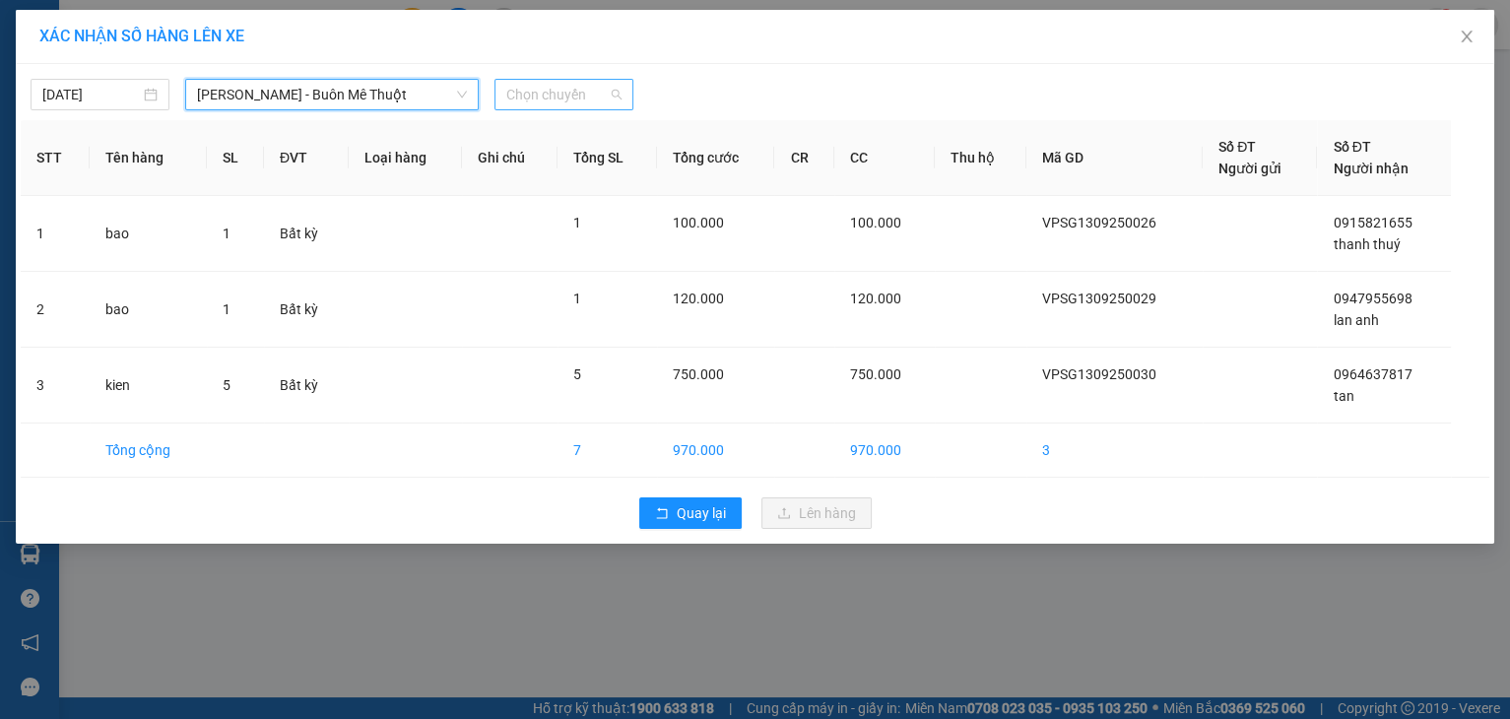
drag, startPoint x: 520, startPoint y: 87, endPoint x: 524, endPoint y: 99, distance: 12.5
click at [521, 87] on span "Chọn chuyến" at bounding box center [563, 95] width 115 height 30
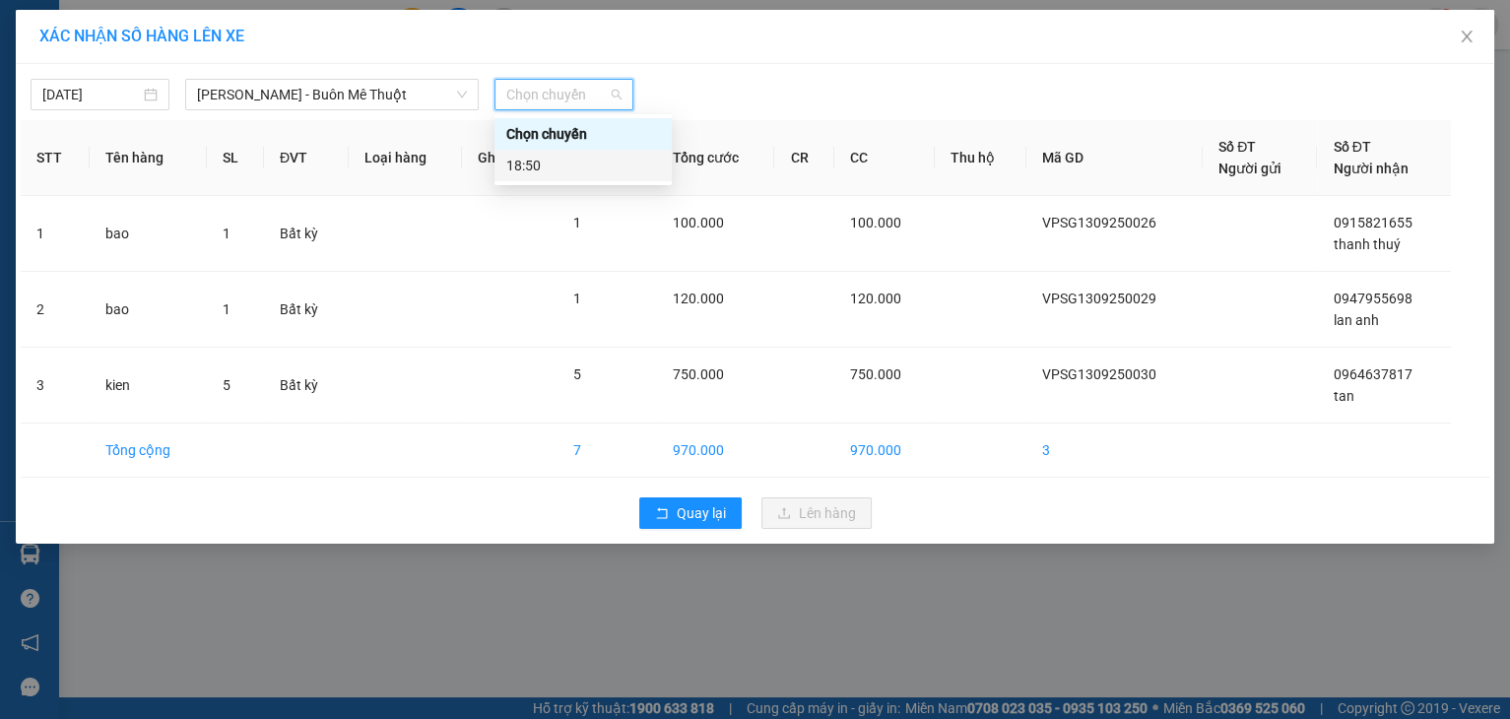
click at [574, 179] on div "18:50" at bounding box center [583, 166] width 177 height 32
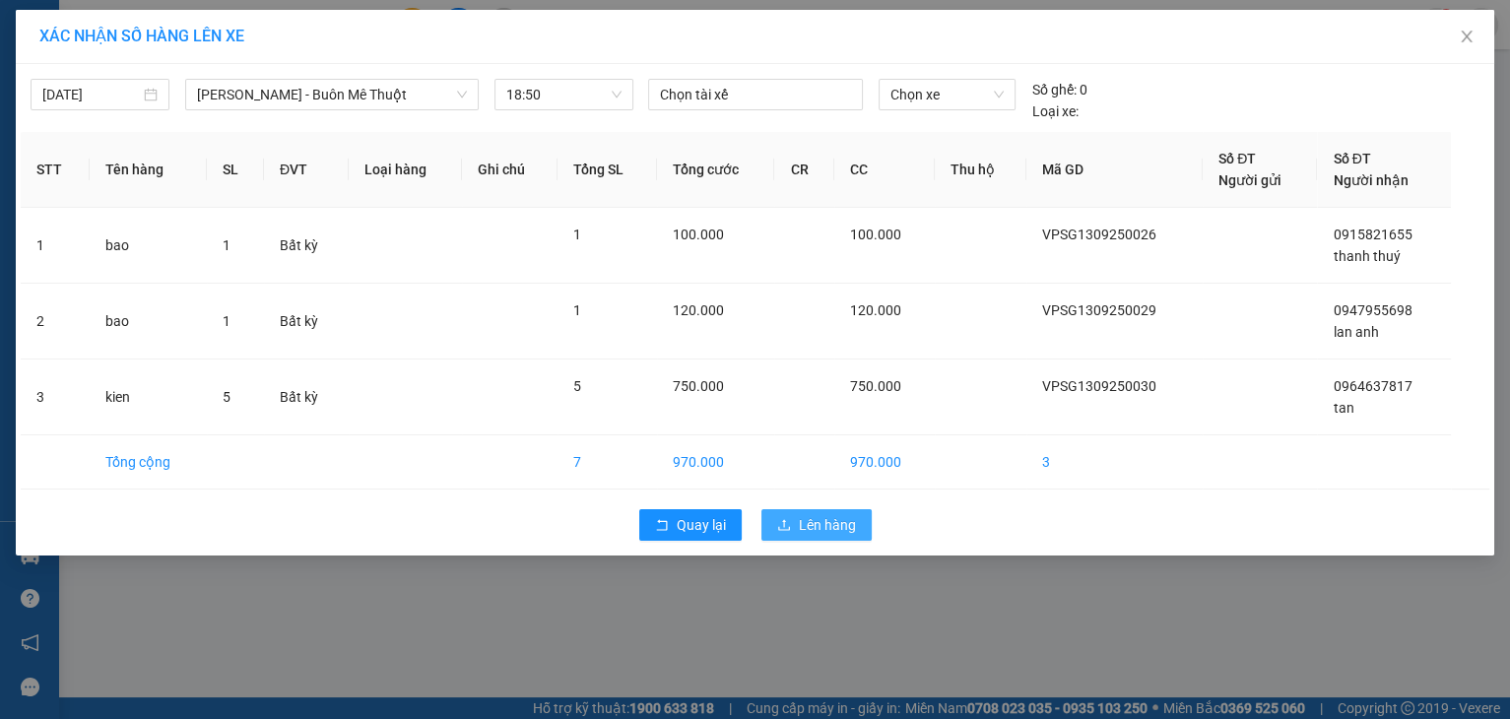
click at [792, 512] on button "Lên hàng" at bounding box center [816, 525] width 110 height 32
